Goal: Navigation & Orientation: Find specific page/section

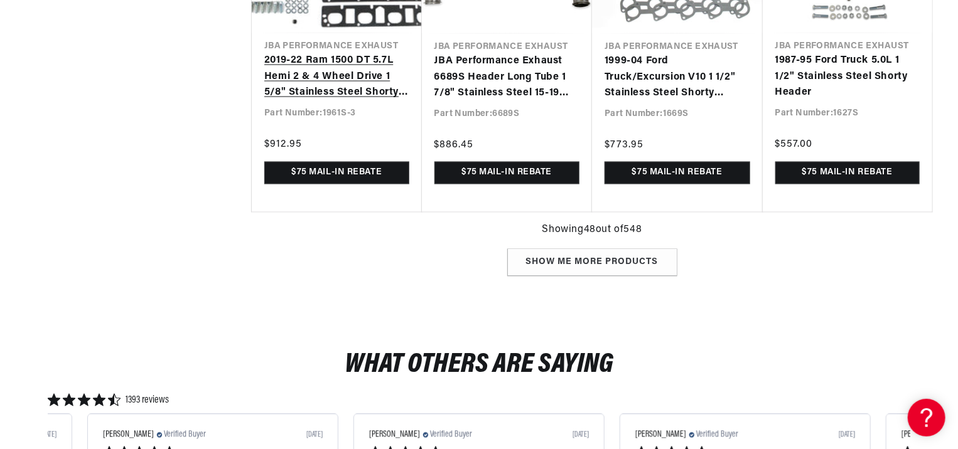
scroll to position [3452, 0]
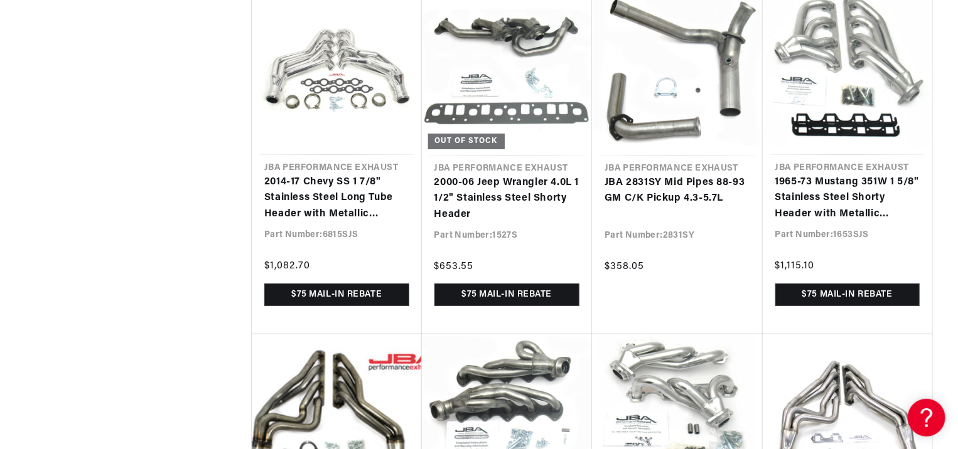
scroll to position [0, 65]
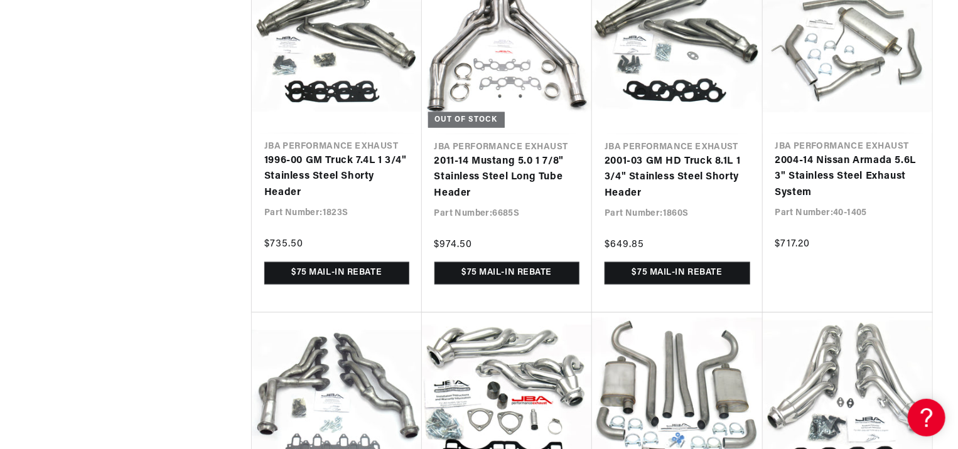
scroll to position [0, 783]
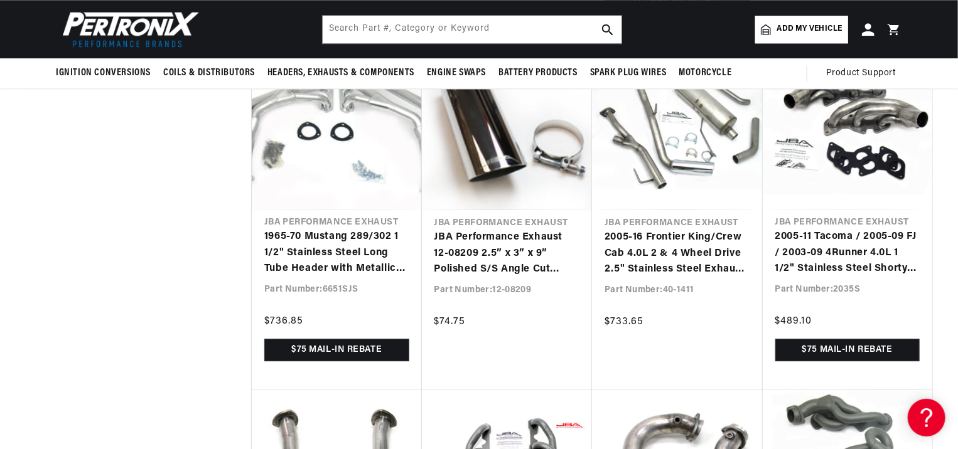
scroll to position [0, 1567]
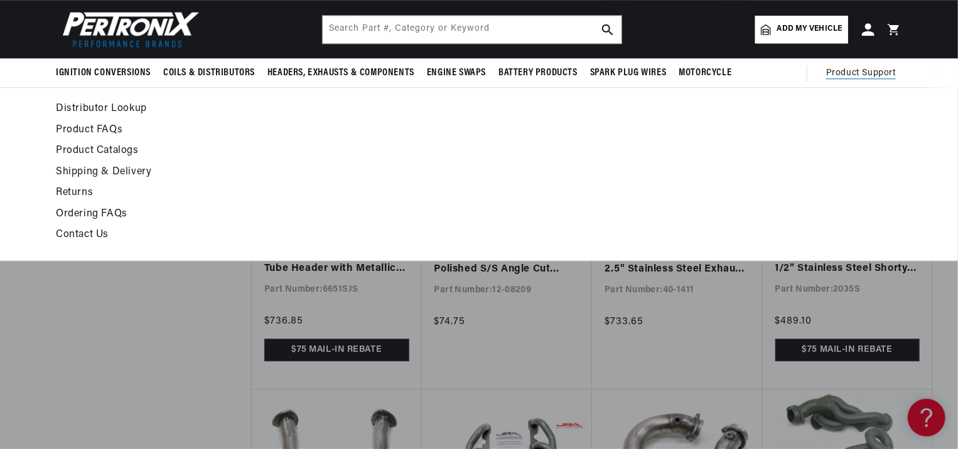
click at [85, 195] on link "Returns" at bounding box center [364, 194] width 617 height 18
